Goal: Check status

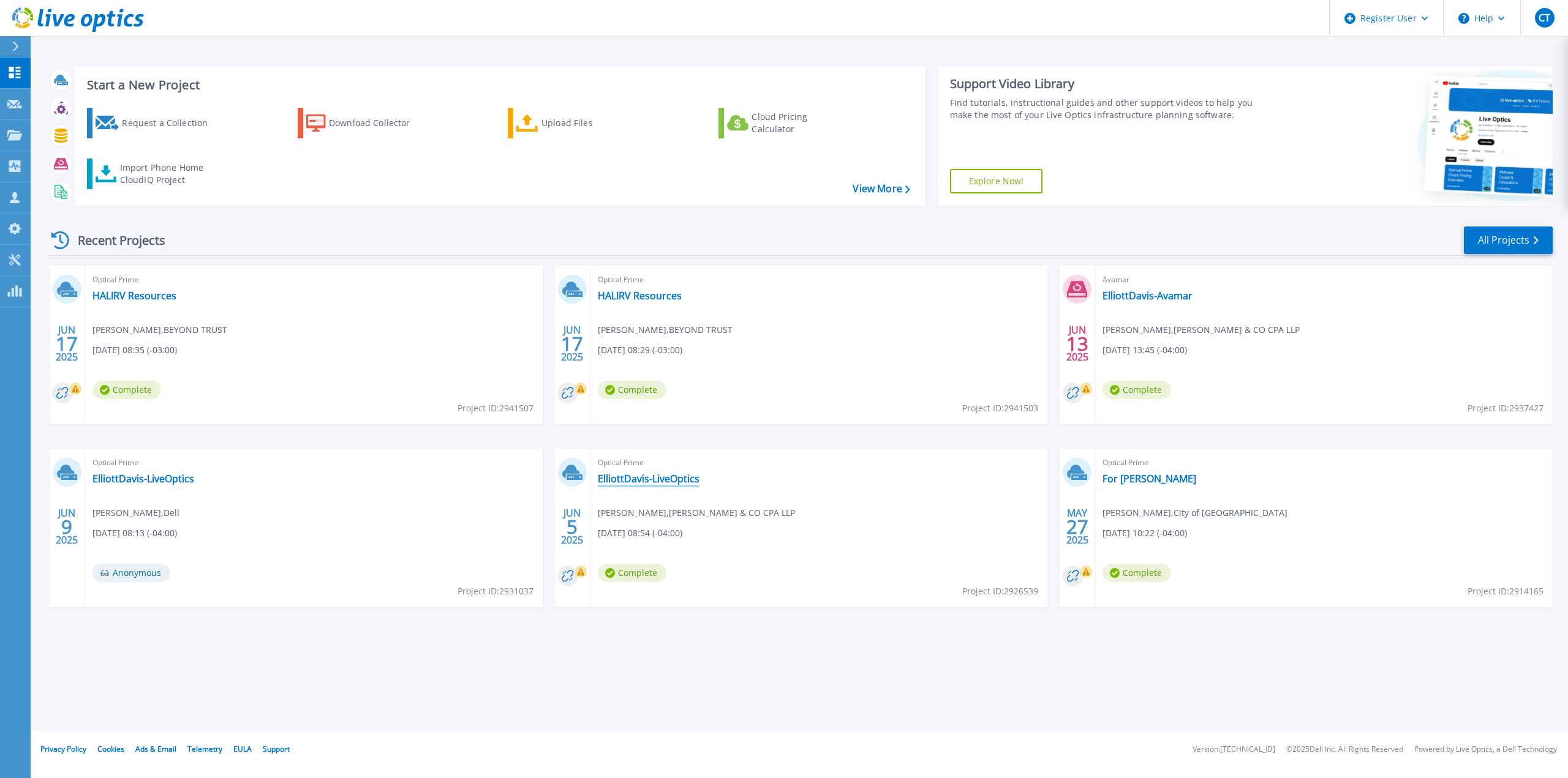
click at [672, 481] on link "ElliottDavis-LiveOptics" at bounding box center [649, 479] width 102 height 13
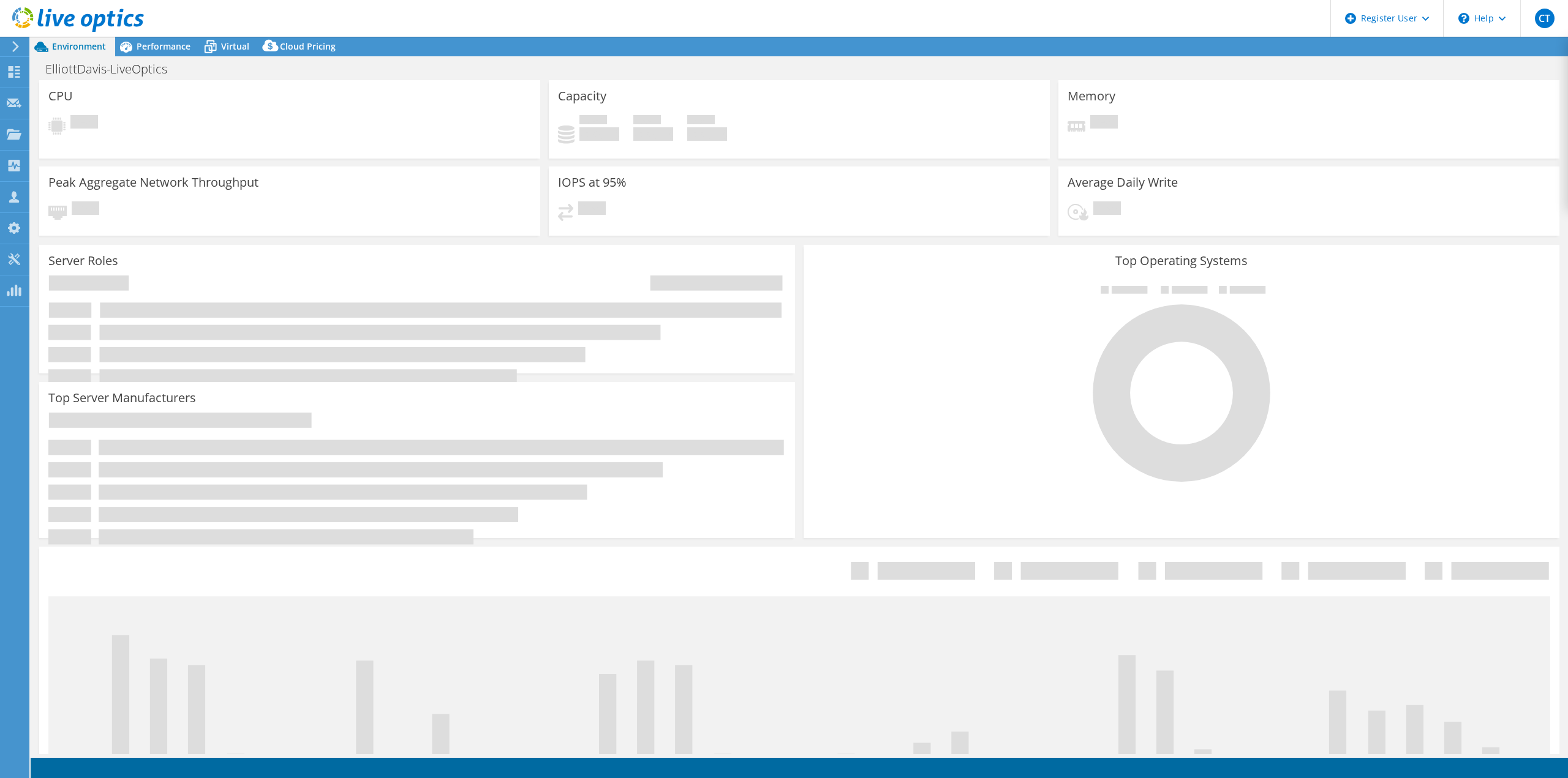
select select "USD"
